Goal: Register for event/course

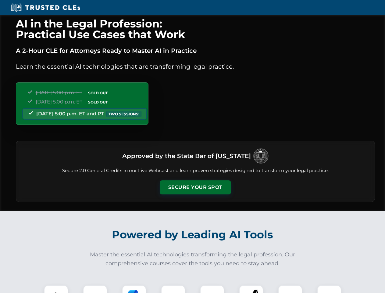
click at [195, 187] on button "Secure Your Spot" at bounding box center [195, 187] width 71 height 14
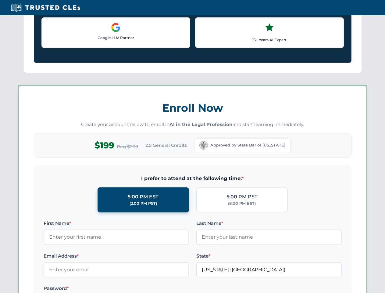
click at [134, 289] on label "Password *" at bounding box center [116, 287] width 145 height 7
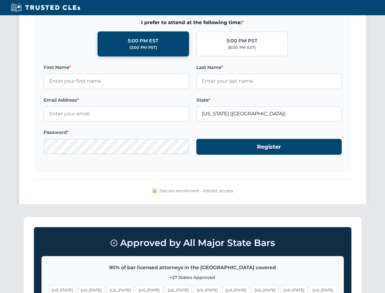
click at [281, 289] on span "[US_STATE]" at bounding box center [294, 289] width 27 height 9
